Goal: Register for event/course

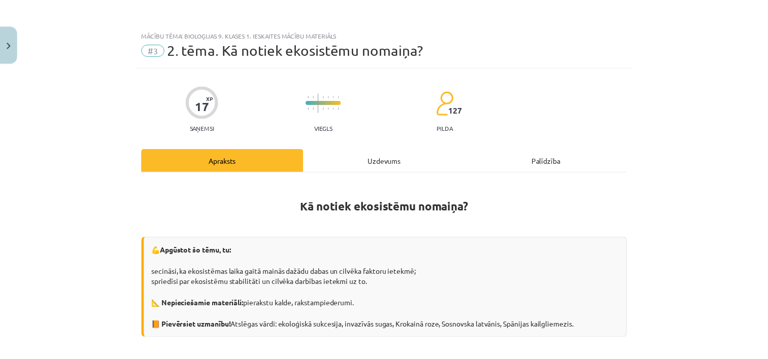
scroll to position [273, 0]
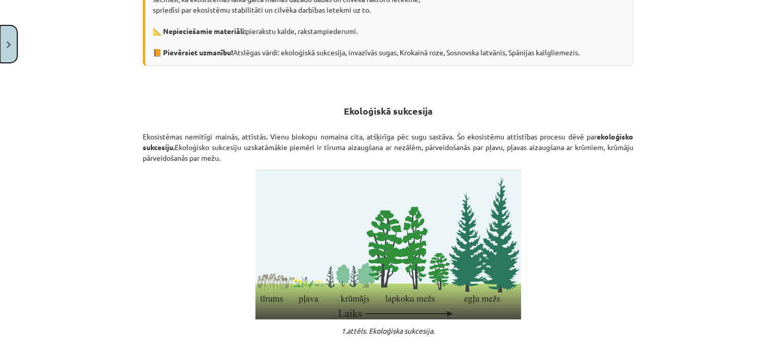
click at [14, 44] on button "Close" at bounding box center [8, 44] width 17 height 38
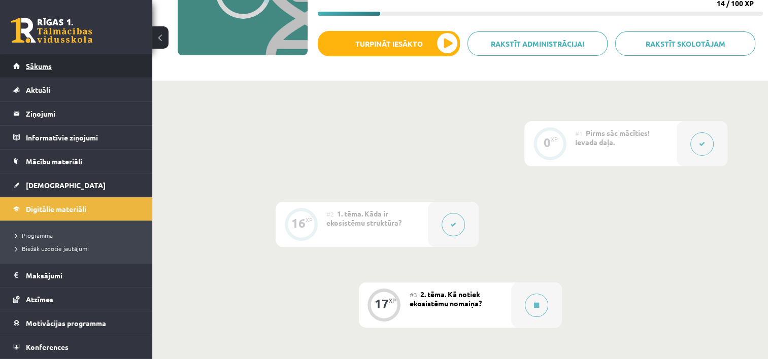
click at [39, 67] on span "Sākums" at bounding box center [39, 65] width 26 height 9
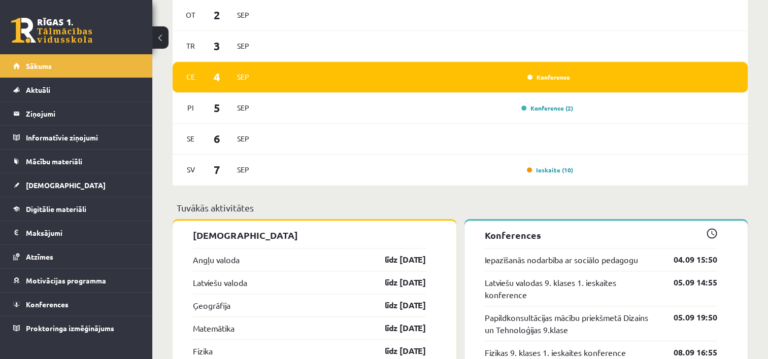
scroll to position [812, 0]
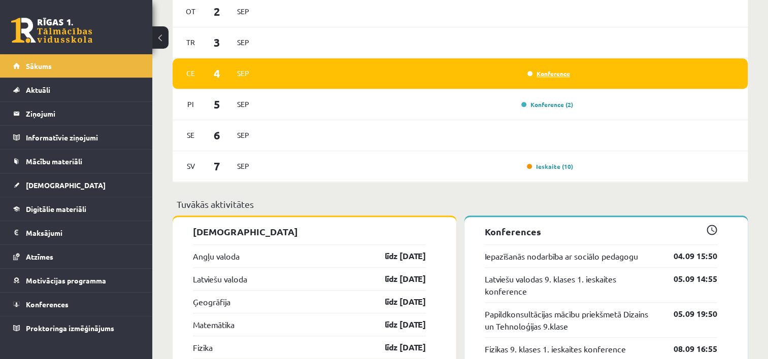
click at [553, 76] on link "Konference" at bounding box center [549, 74] width 43 height 8
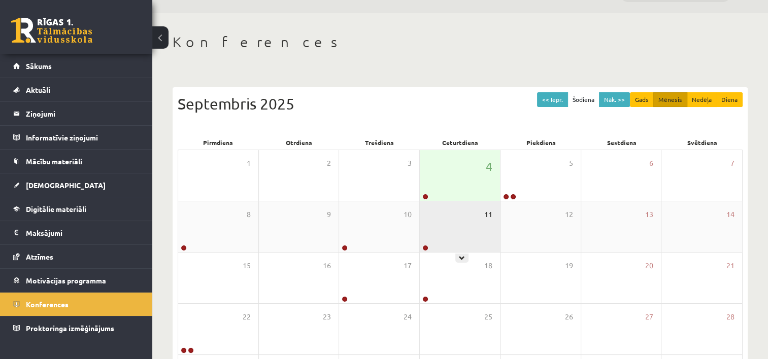
scroll to position [23, 0]
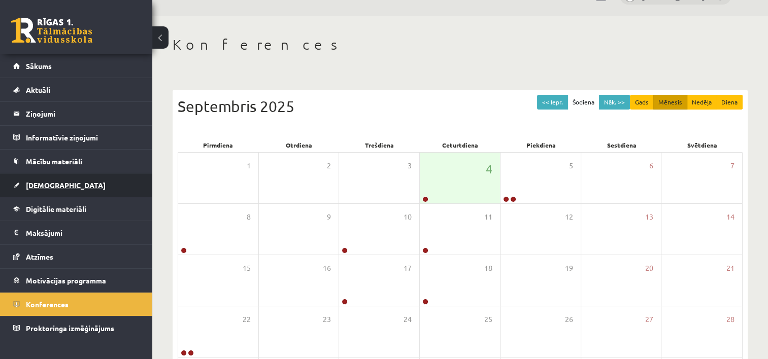
click at [35, 187] on span "[DEMOGRAPHIC_DATA]" at bounding box center [66, 185] width 80 height 9
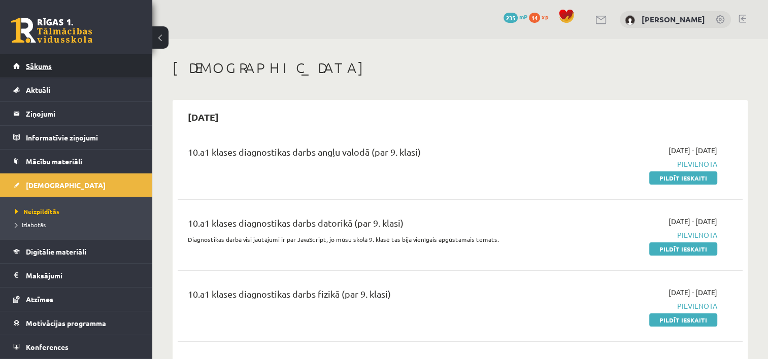
click at [37, 68] on span "Sākums" at bounding box center [39, 65] width 26 height 9
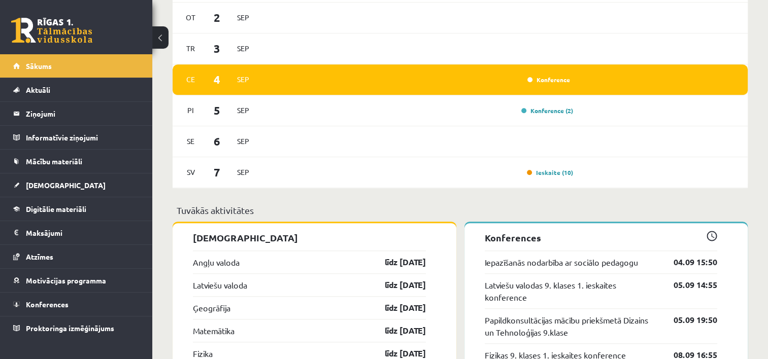
scroll to position [812, 0]
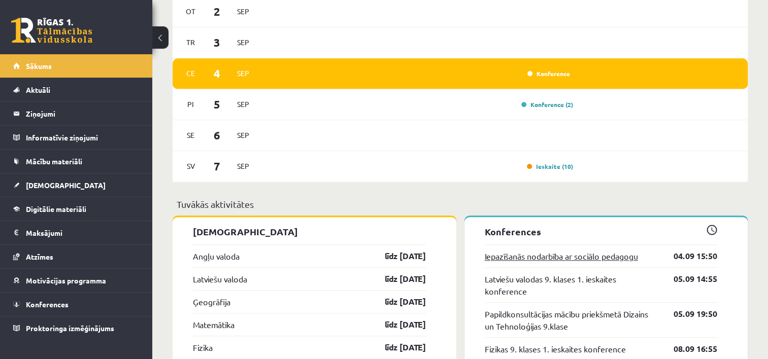
click at [610, 257] on link "Iepazīšanās nodarbība ar sociālo pedagogu" at bounding box center [561, 256] width 153 height 12
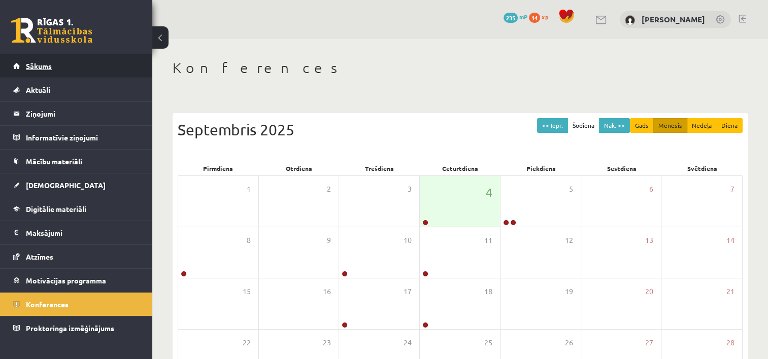
click at [41, 67] on span "Sākums" at bounding box center [39, 65] width 26 height 9
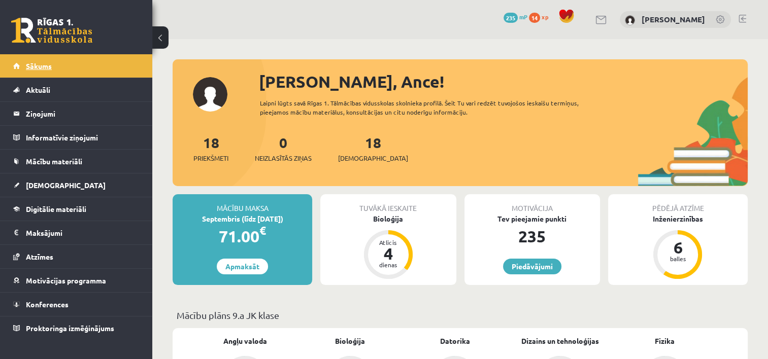
click at [50, 67] on span "Sākums" at bounding box center [39, 65] width 26 height 9
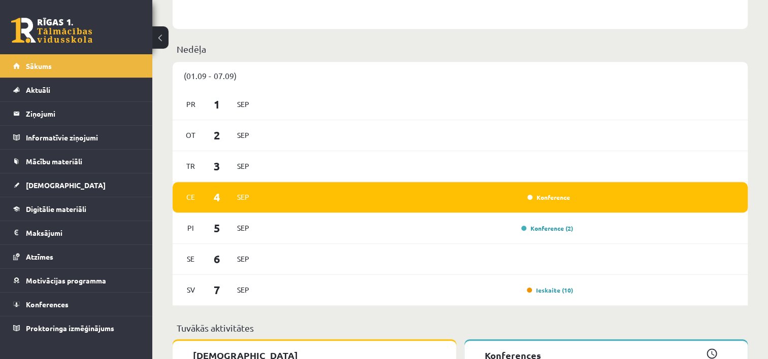
scroll to position [711, 0]
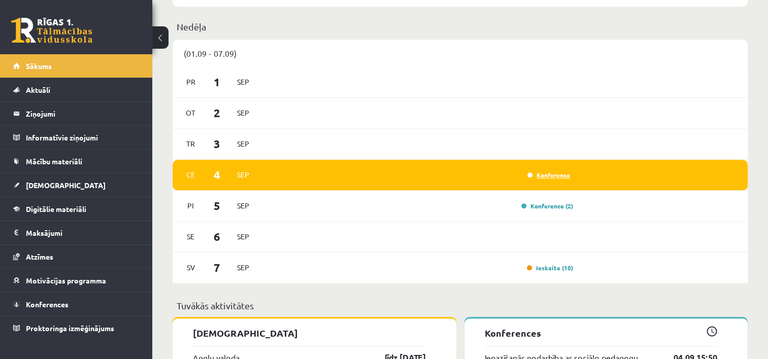
click at [547, 179] on link "Konference" at bounding box center [549, 175] width 43 height 8
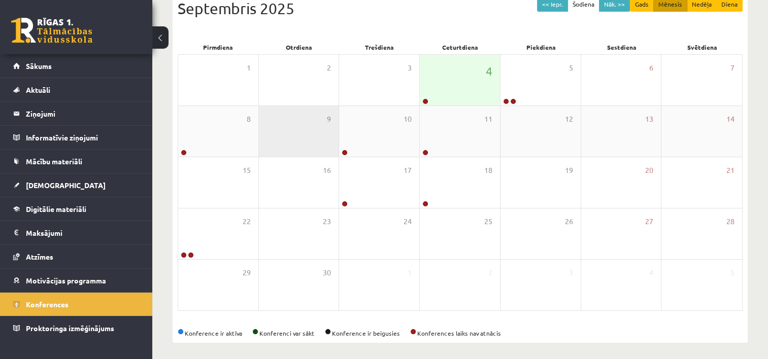
scroll to position [125, 0]
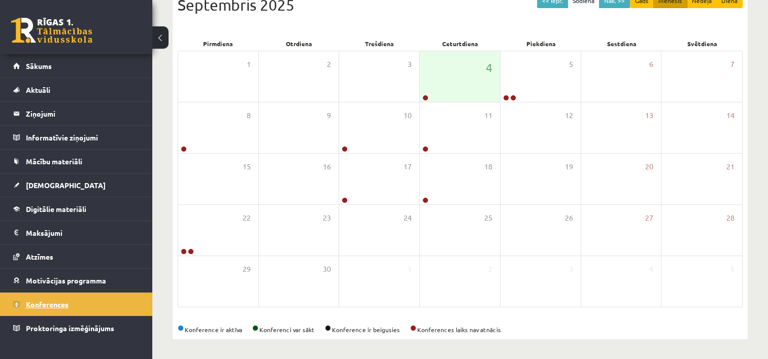
click at [30, 307] on link "Konferences" at bounding box center [76, 304] width 126 height 23
click at [424, 97] on link at bounding box center [425, 98] width 6 height 6
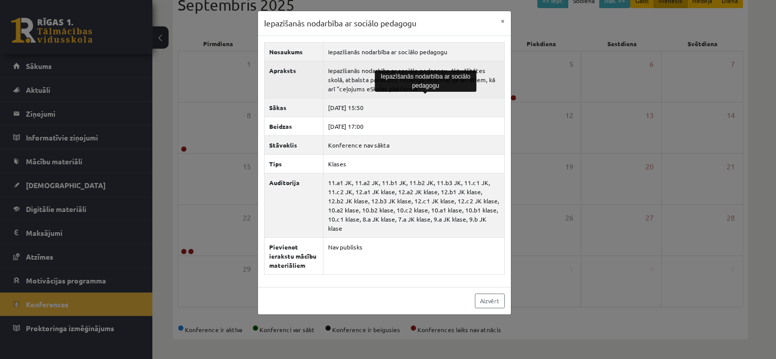
click at [487, 79] on td "Iepazīšanās nodarbība ar sociālo pedagogu. Aktuālitātes skolā, atbalsta pasākum…" at bounding box center [413, 79] width 181 height 37
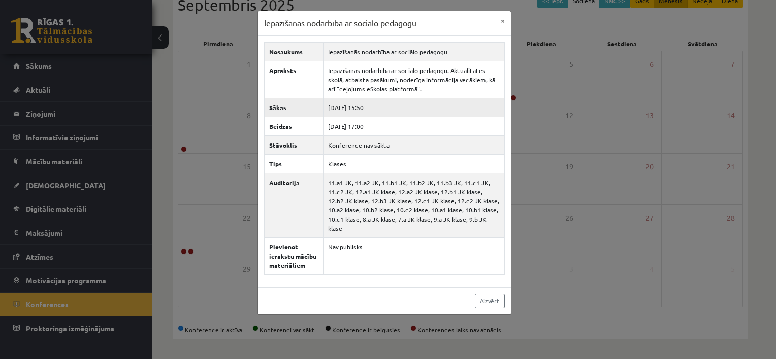
click at [454, 106] on td "2025-09-04 15:50" at bounding box center [413, 107] width 181 height 19
click at [500, 21] on button "×" at bounding box center [503, 20] width 16 height 19
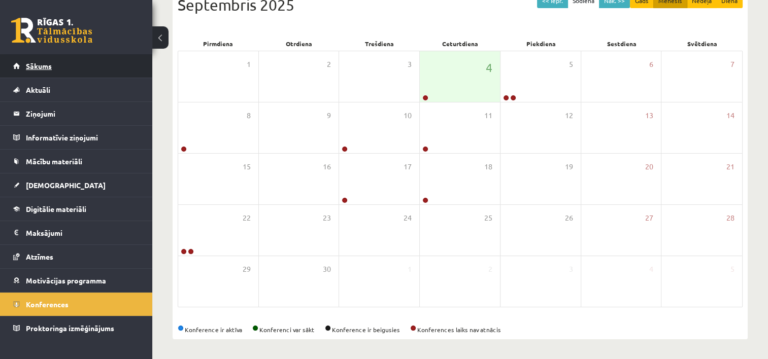
click at [44, 59] on link "Sākums" at bounding box center [76, 65] width 126 height 23
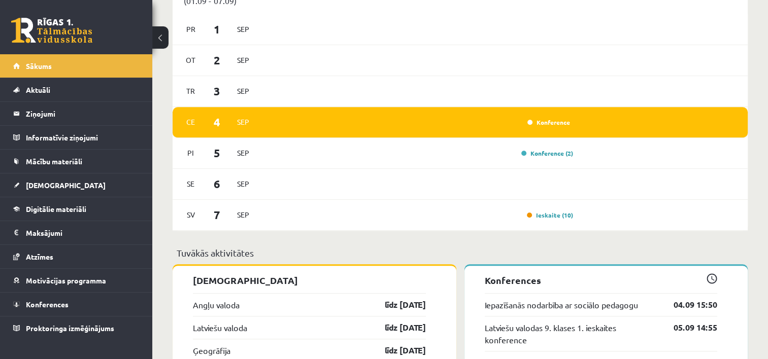
scroll to position [762, 0]
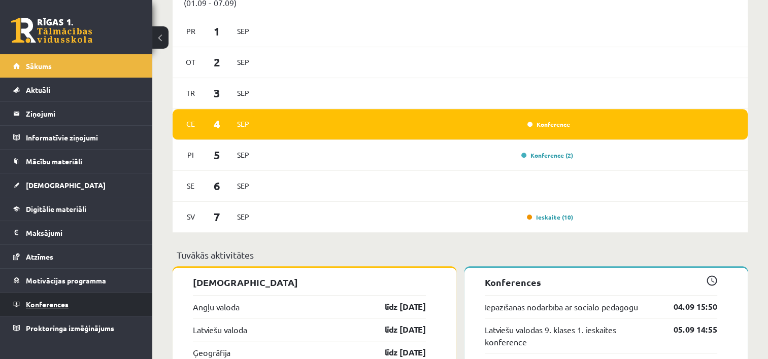
click at [60, 303] on span "Konferences" at bounding box center [47, 304] width 43 height 9
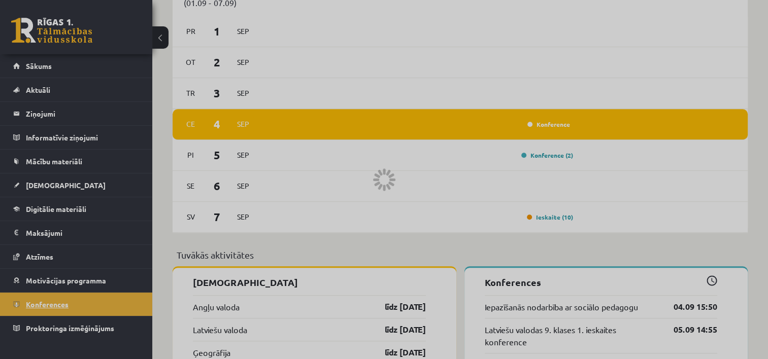
scroll to position [125, 0]
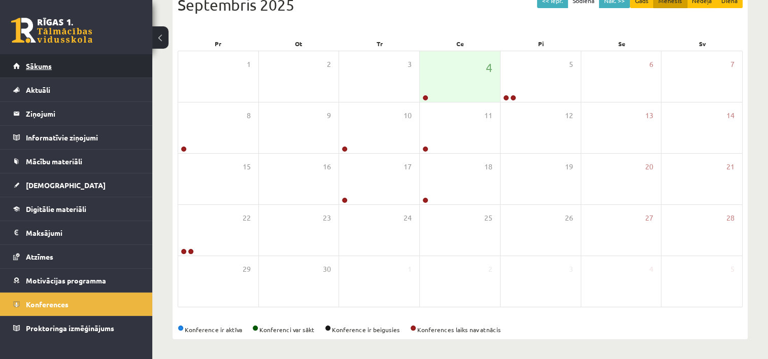
click at [28, 65] on span "Sākums" at bounding box center [39, 65] width 26 height 9
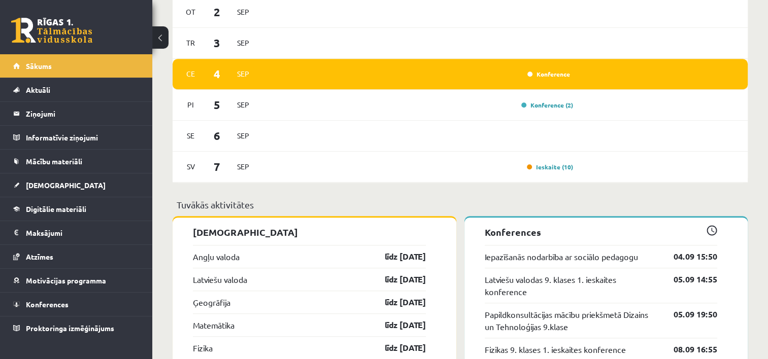
scroll to position [812, 0]
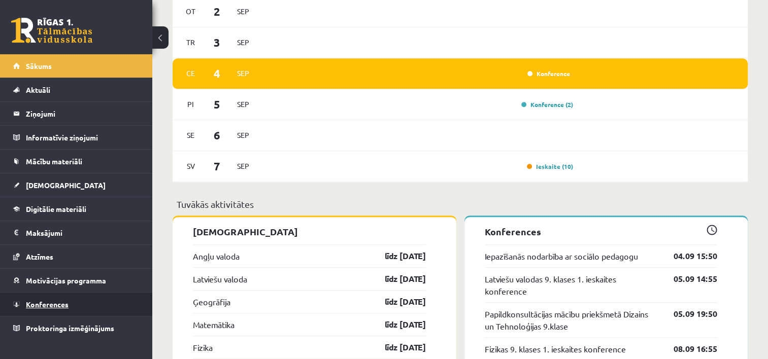
click at [54, 303] on span "Konferences" at bounding box center [47, 304] width 43 height 9
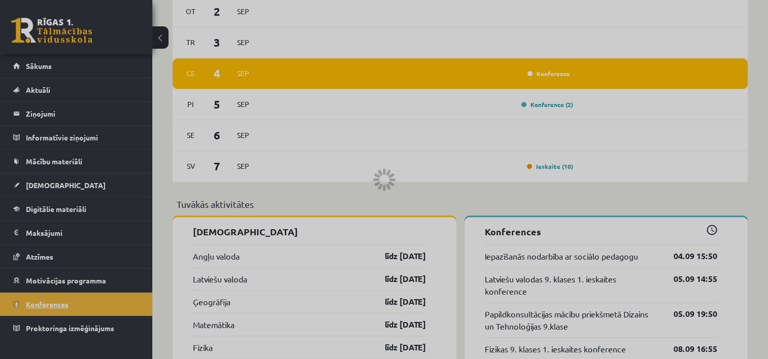
scroll to position [125, 0]
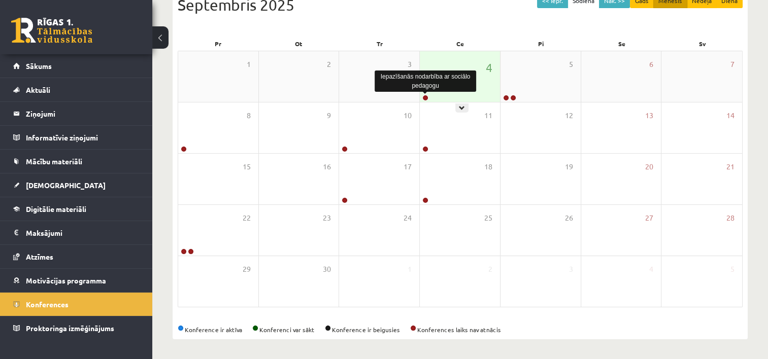
click at [424, 97] on link at bounding box center [425, 98] width 6 height 6
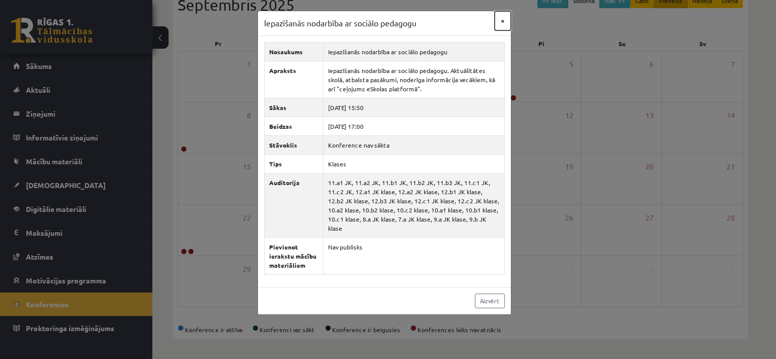
click at [502, 20] on button "×" at bounding box center [503, 20] width 16 height 19
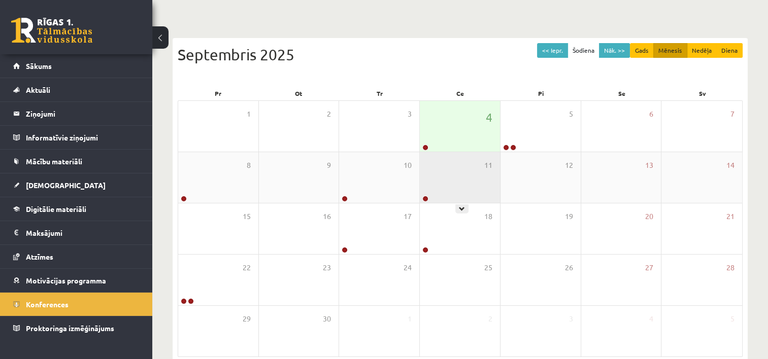
scroll to position [74, 0]
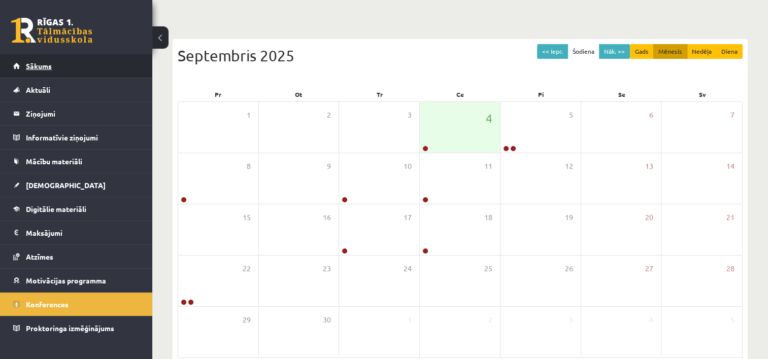
click at [44, 67] on span "Sākums" at bounding box center [39, 65] width 26 height 9
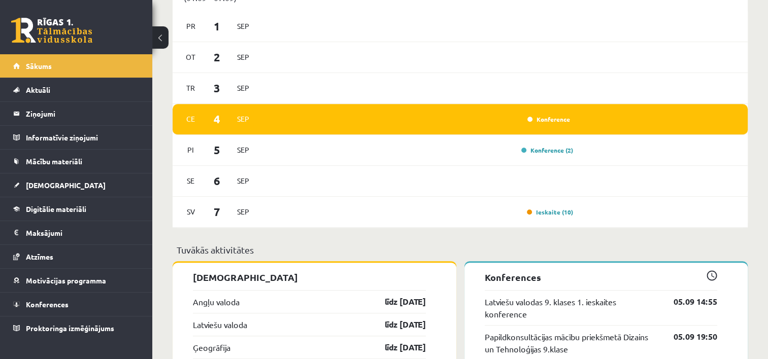
scroll to position [762, 0]
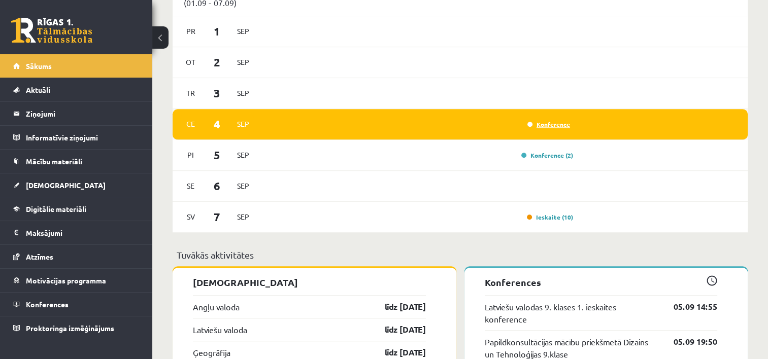
click at [554, 124] on link "Konference" at bounding box center [549, 124] width 43 height 8
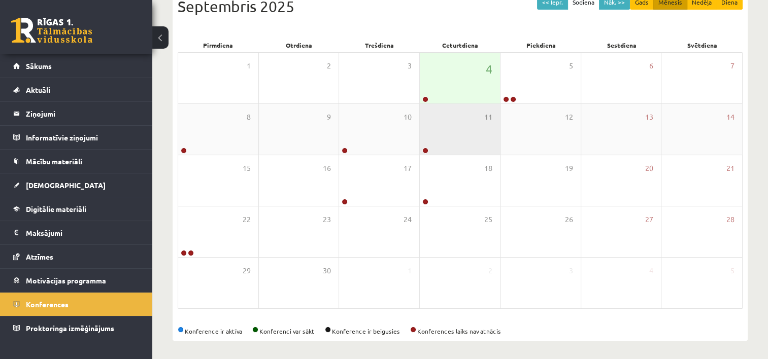
scroll to position [125, 0]
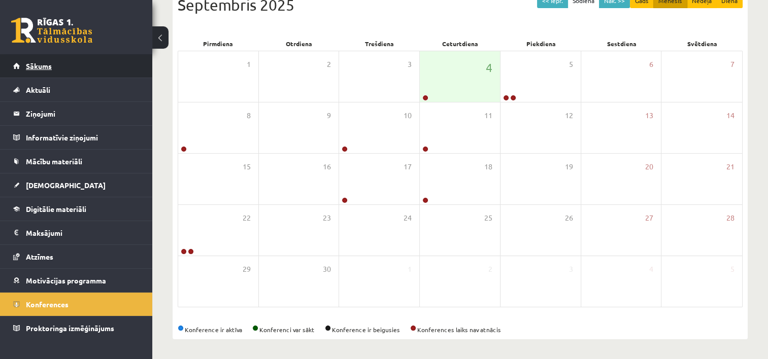
click at [31, 67] on span "Sākums" at bounding box center [39, 65] width 26 height 9
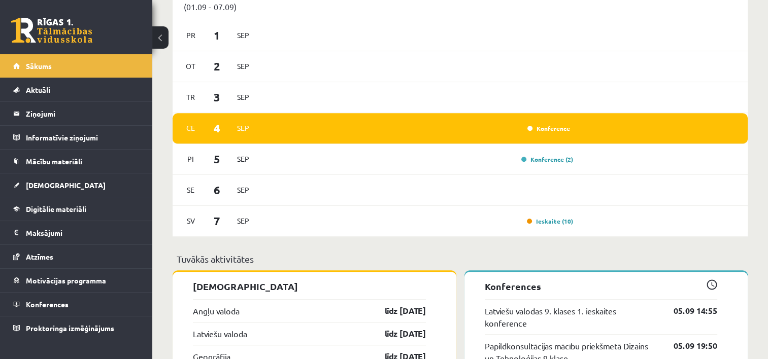
scroll to position [762, 0]
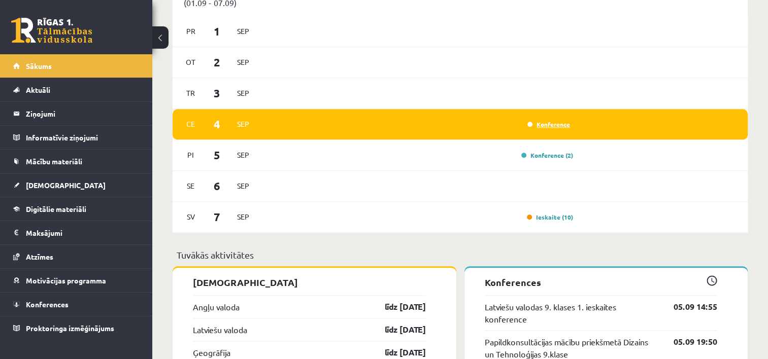
click at [558, 127] on link "Konference" at bounding box center [549, 124] width 43 height 8
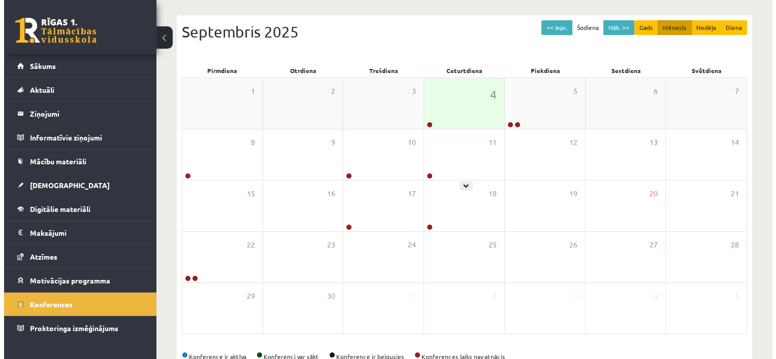
scroll to position [102, 0]
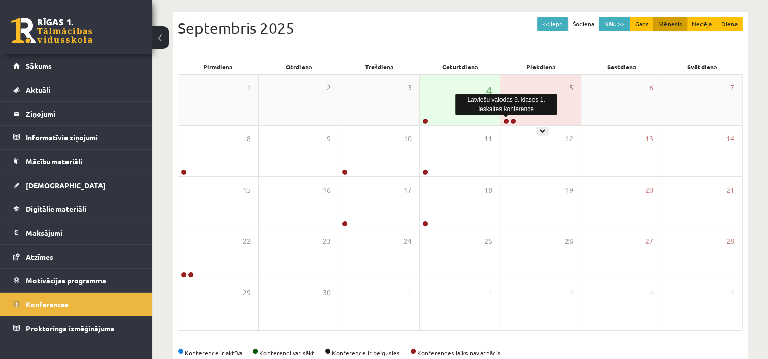
click at [505, 120] on link at bounding box center [506, 121] width 6 height 6
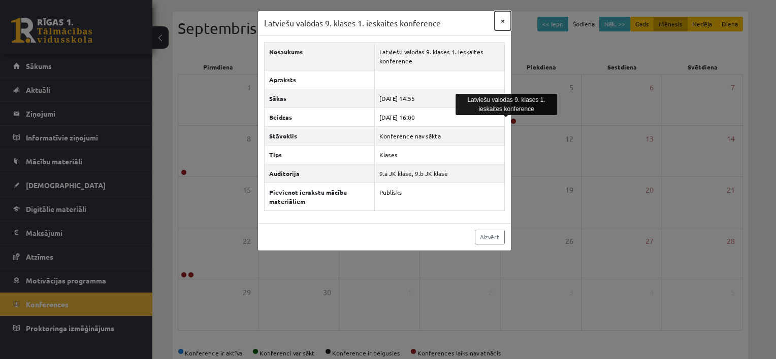
click at [504, 20] on button "×" at bounding box center [503, 20] width 16 height 19
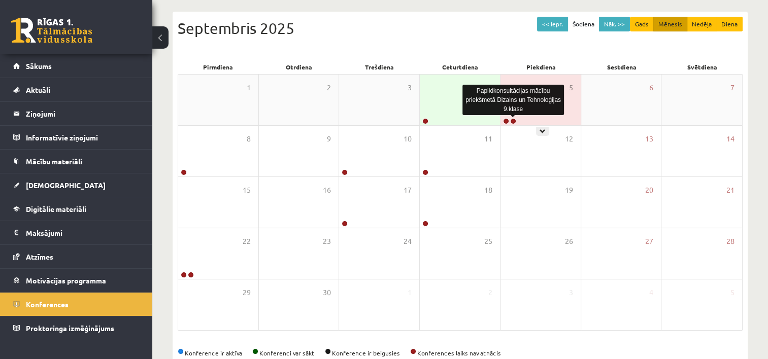
click at [515, 121] on link at bounding box center [513, 121] width 6 height 6
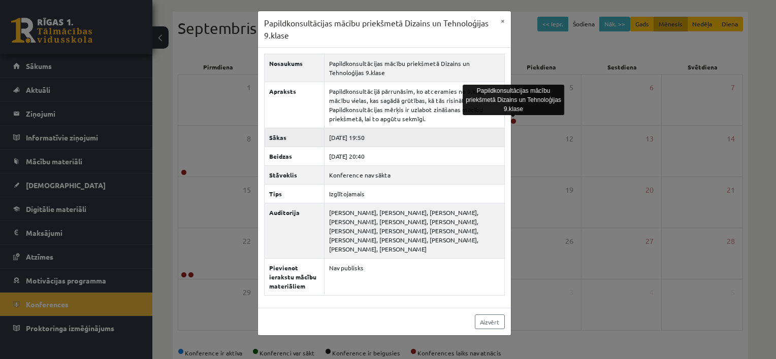
click at [477, 137] on td "2025-09-05 19:50" at bounding box center [414, 137] width 180 height 19
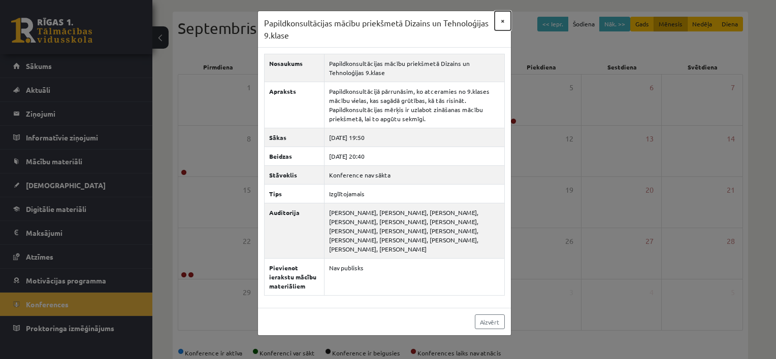
click at [503, 22] on button "×" at bounding box center [503, 20] width 16 height 19
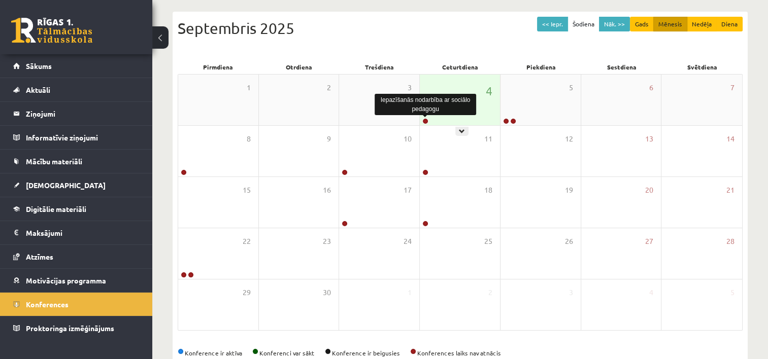
click at [426, 123] on link at bounding box center [425, 121] width 6 height 6
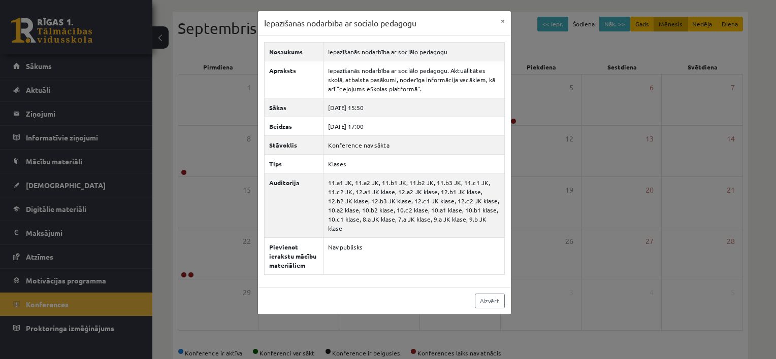
click at [508, 151] on div "Nosaukums Iepazīšanās nodarbība ar sociālo pedagogu Apraksts Iepazīšanās nodarb…" at bounding box center [384, 161] width 253 height 251
click at [503, 22] on button "×" at bounding box center [503, 20] width 16 height 19
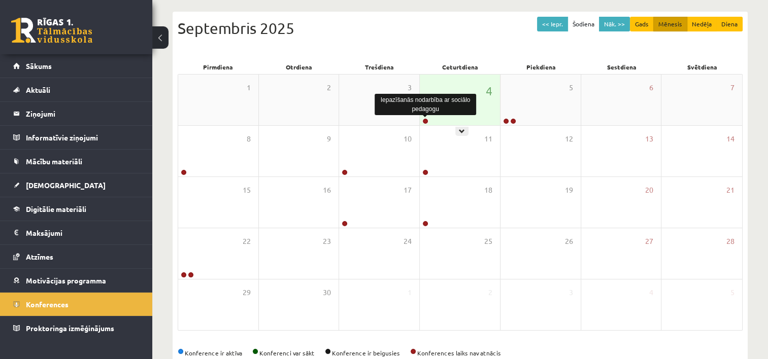
click at [424, 122] on link at bounding box center [425, 121] width 6 height 6
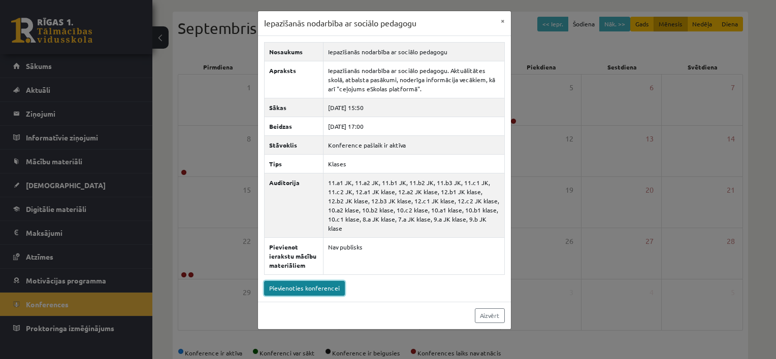
click at [331, 282] on link "Pievienoties konferencei" at bounding box center [304, 288] width 81 height 15
